Goal: Task Accomplishment & Management: Complete application form

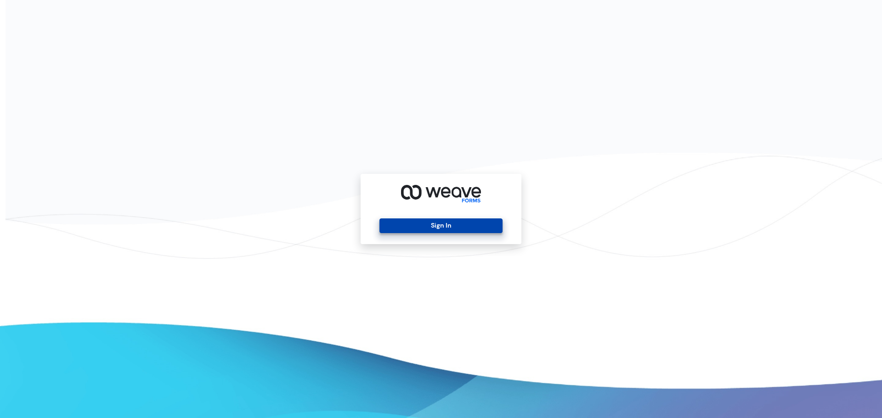
click at [430, 225] on button "Sign In" at bounding box center [440, 226] width 123 height 15
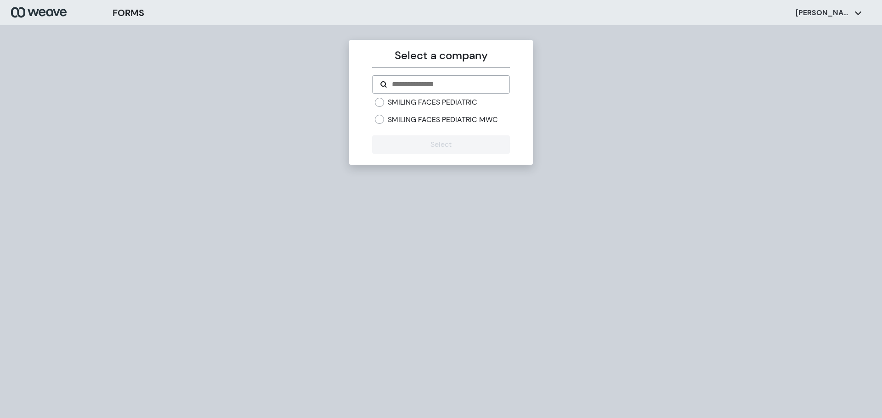
click at [454, 122] on label "SMILING FACES PEDIATRIC MWC" at bounding box center [443, 120] width 110 height 10
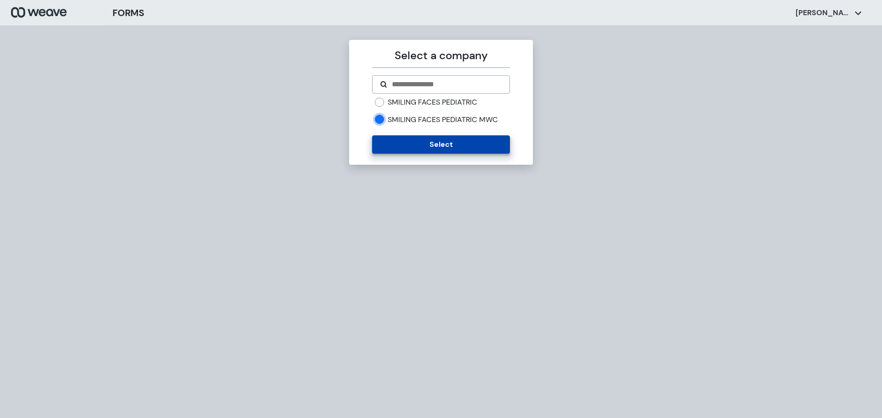
click at [438, 140] on button "Select" at bounding box center [440, 144] width 137 height 18
